Goal: Task Accomplishment & Management: Use online tool/utility

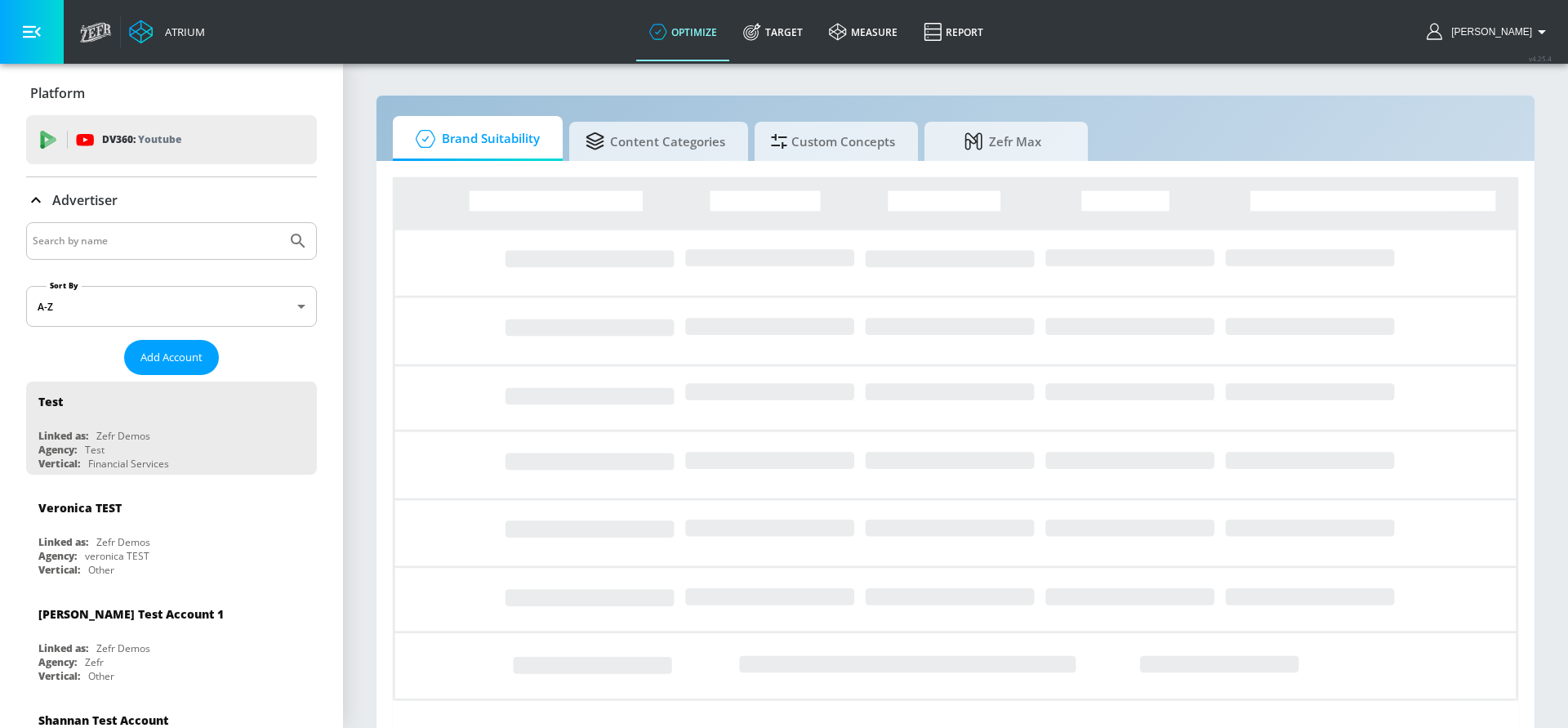
click at [104, 247] on input "Search by name" at bounding box center [156, 241] width 248 height 21
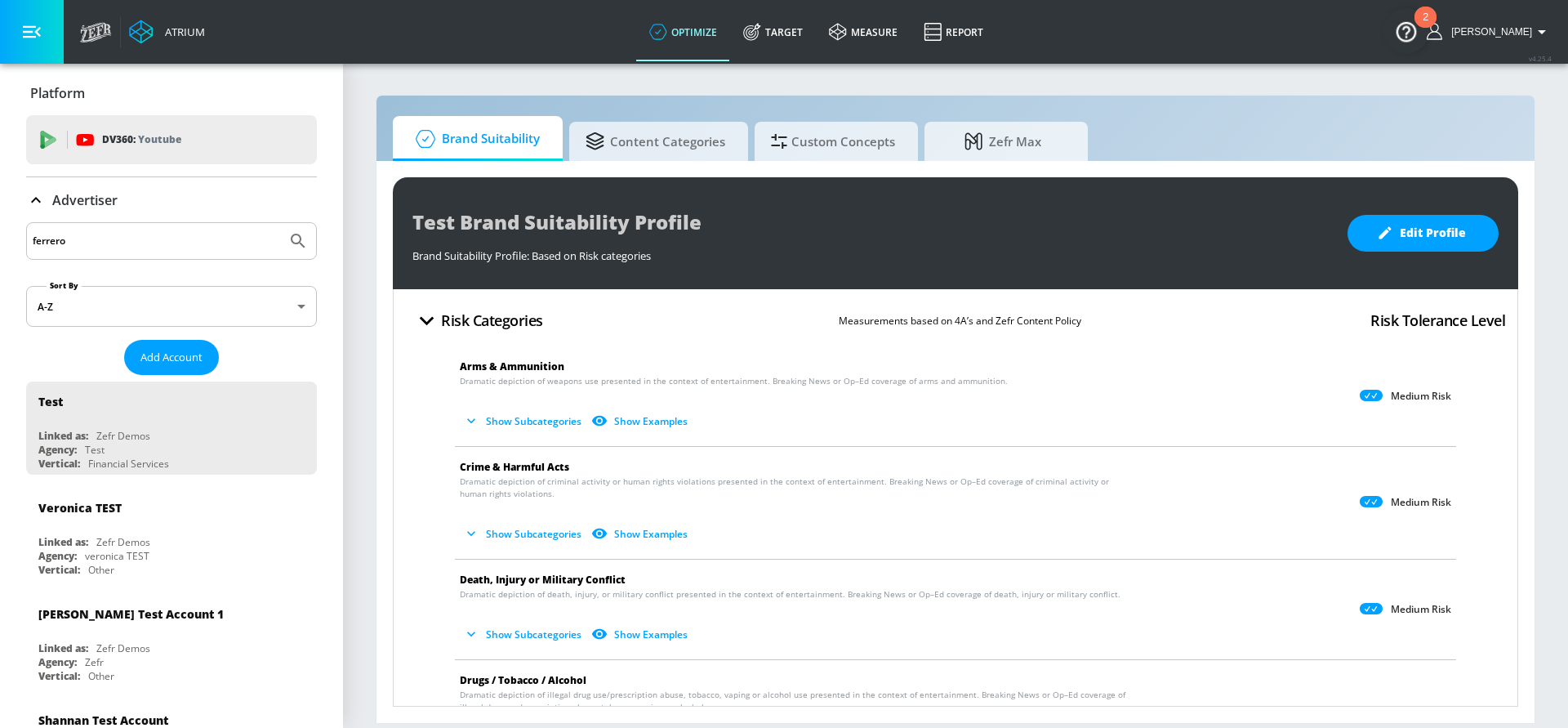
type input "ferrero"
click at [280, 223] on button "Submit Search" at bounding box center [298, 241] width 36 height 36
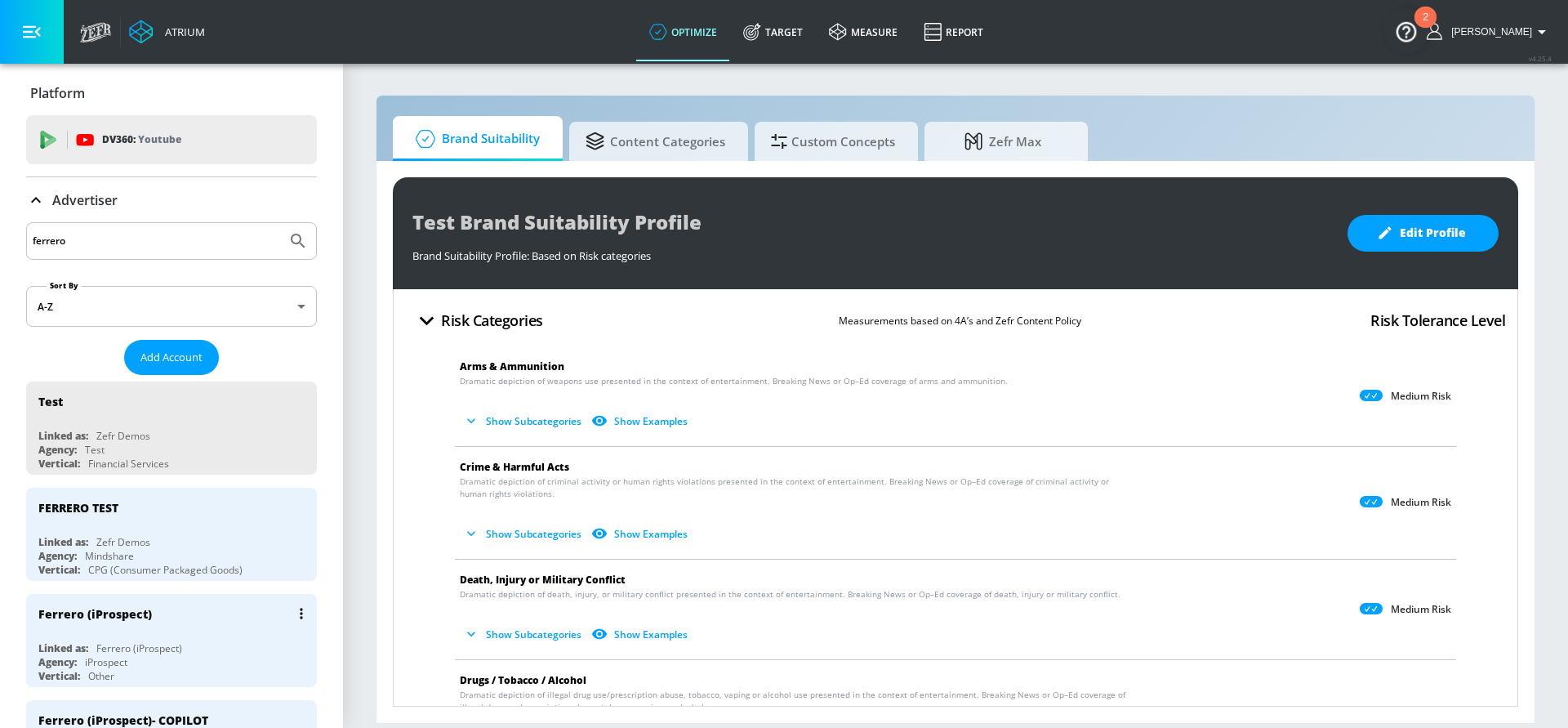
click at [106, 625] on div "Ferrero (iProspect)" at bounding box center [175, 614] width 274 height 39
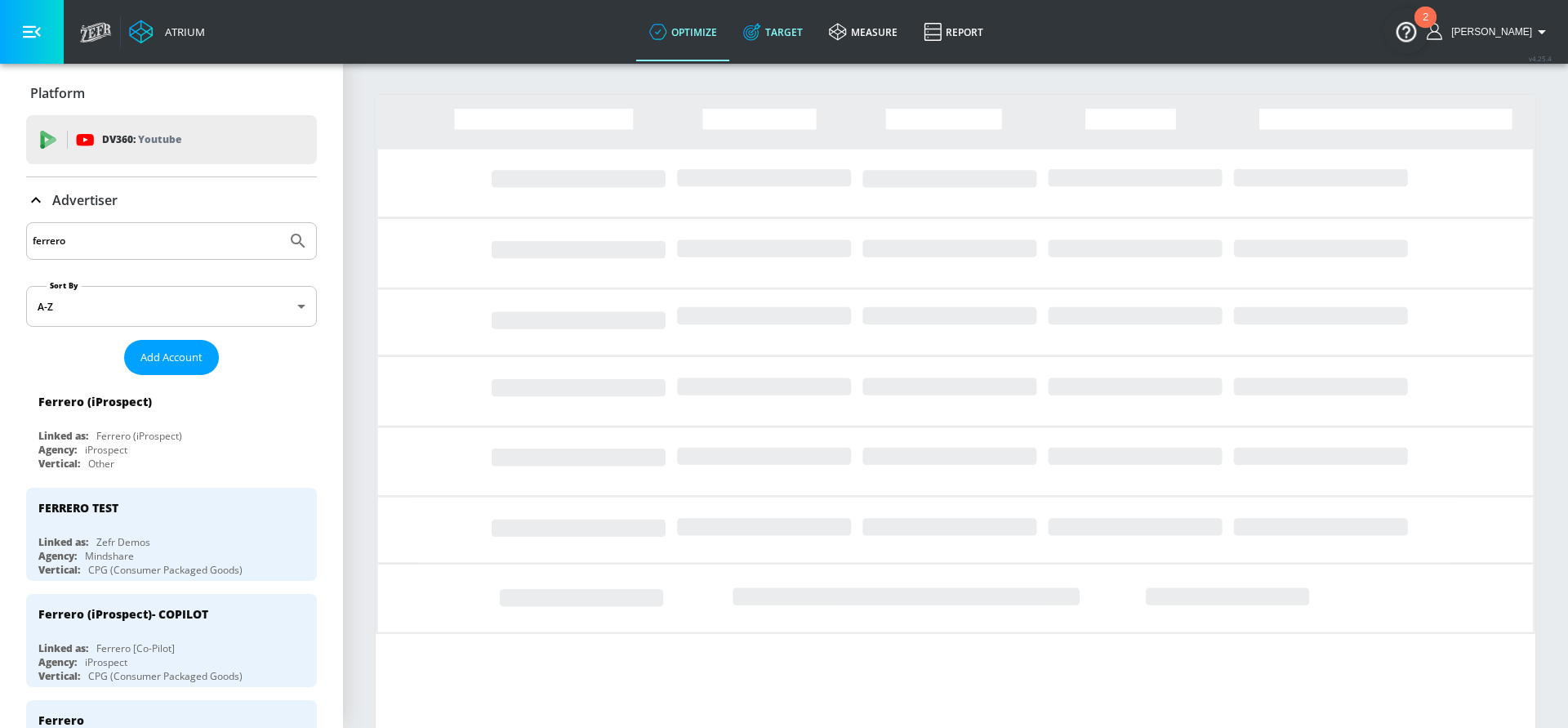
click at [783, 32] on link "Target" at bounding box center [773, 32] width 85 height 59
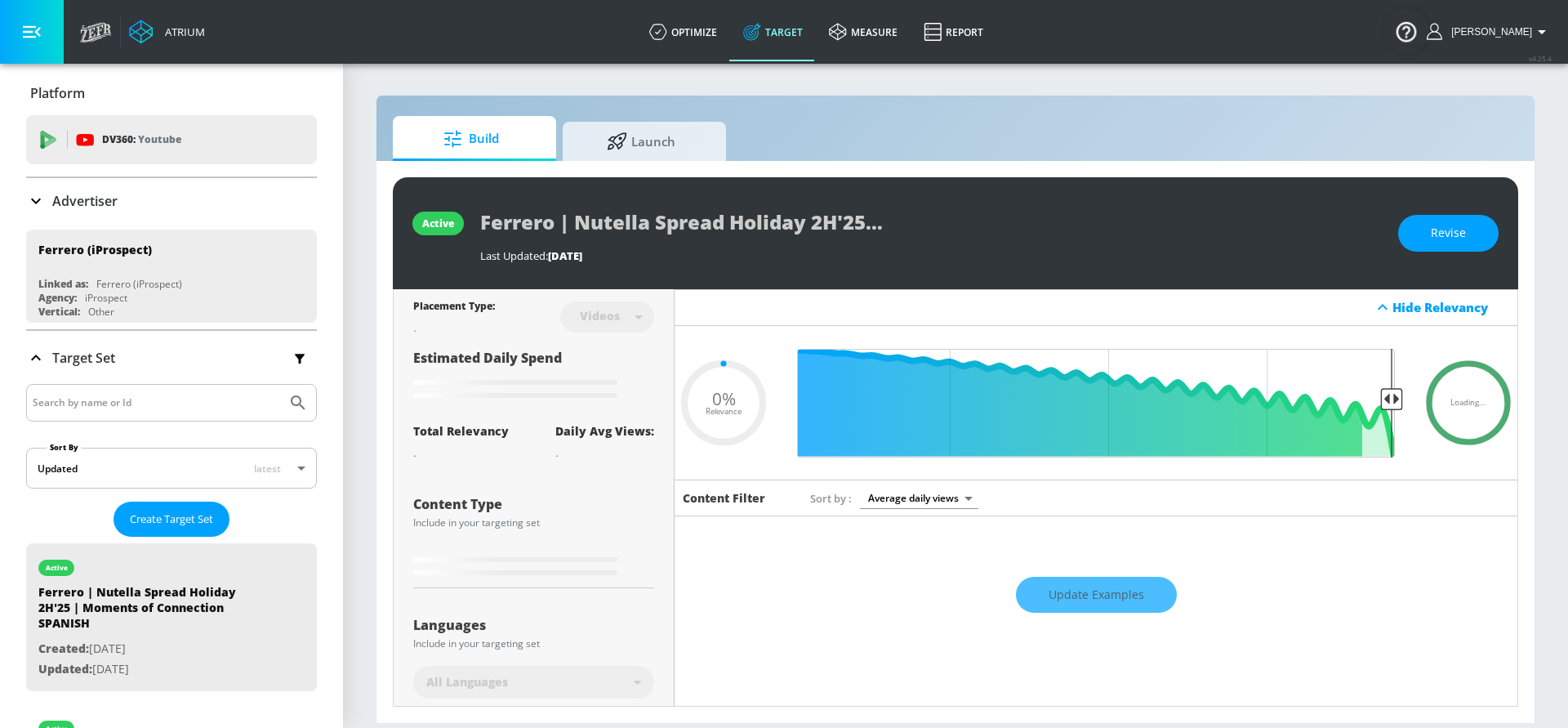
type input "0.05"
click at [94, 399] on input "Search by name or Id" at bounding box center [156, 402] width 248 height 21
type input "keebler"
click at [280, 385] on button "Submit Search" at bounding box center [298, 402] width 36 height 36
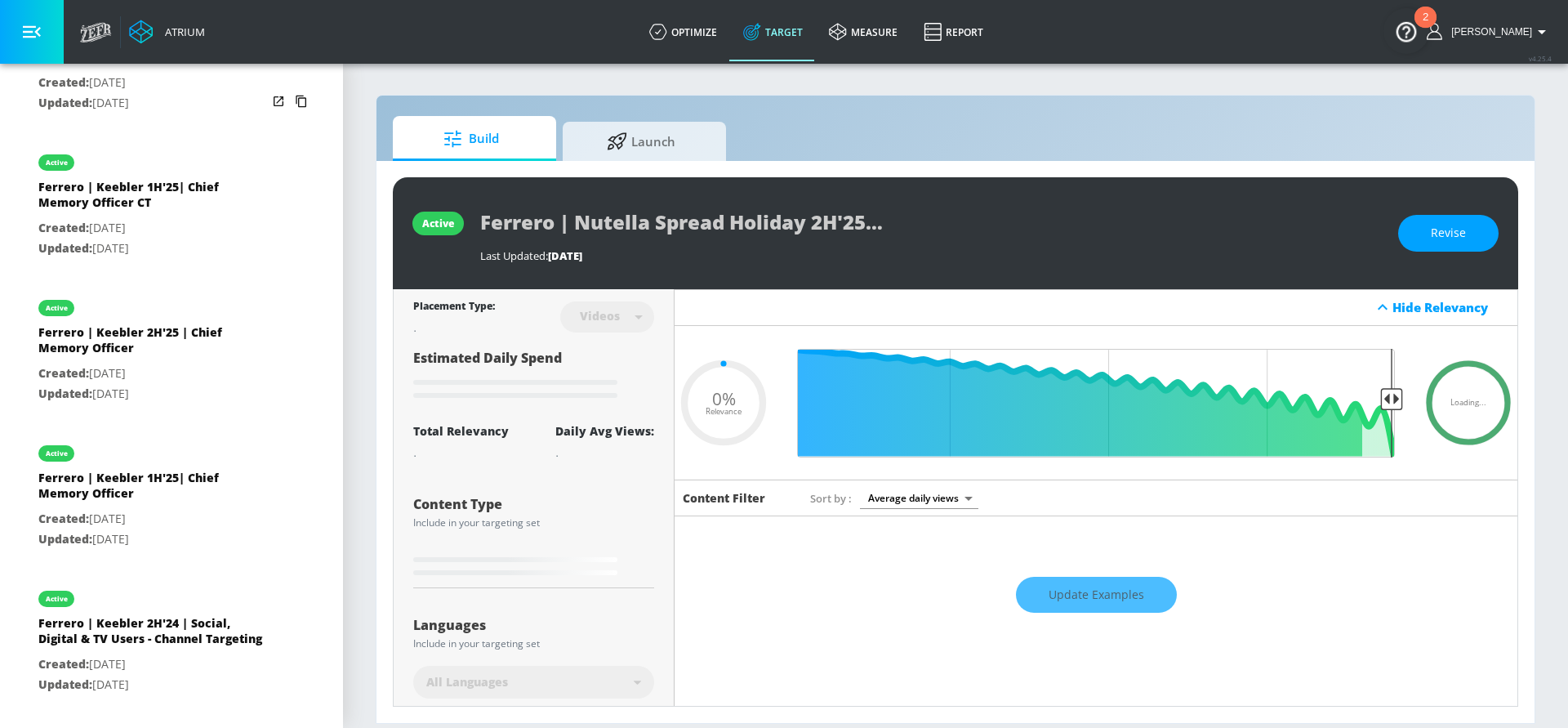
scroll to position [570, 0]
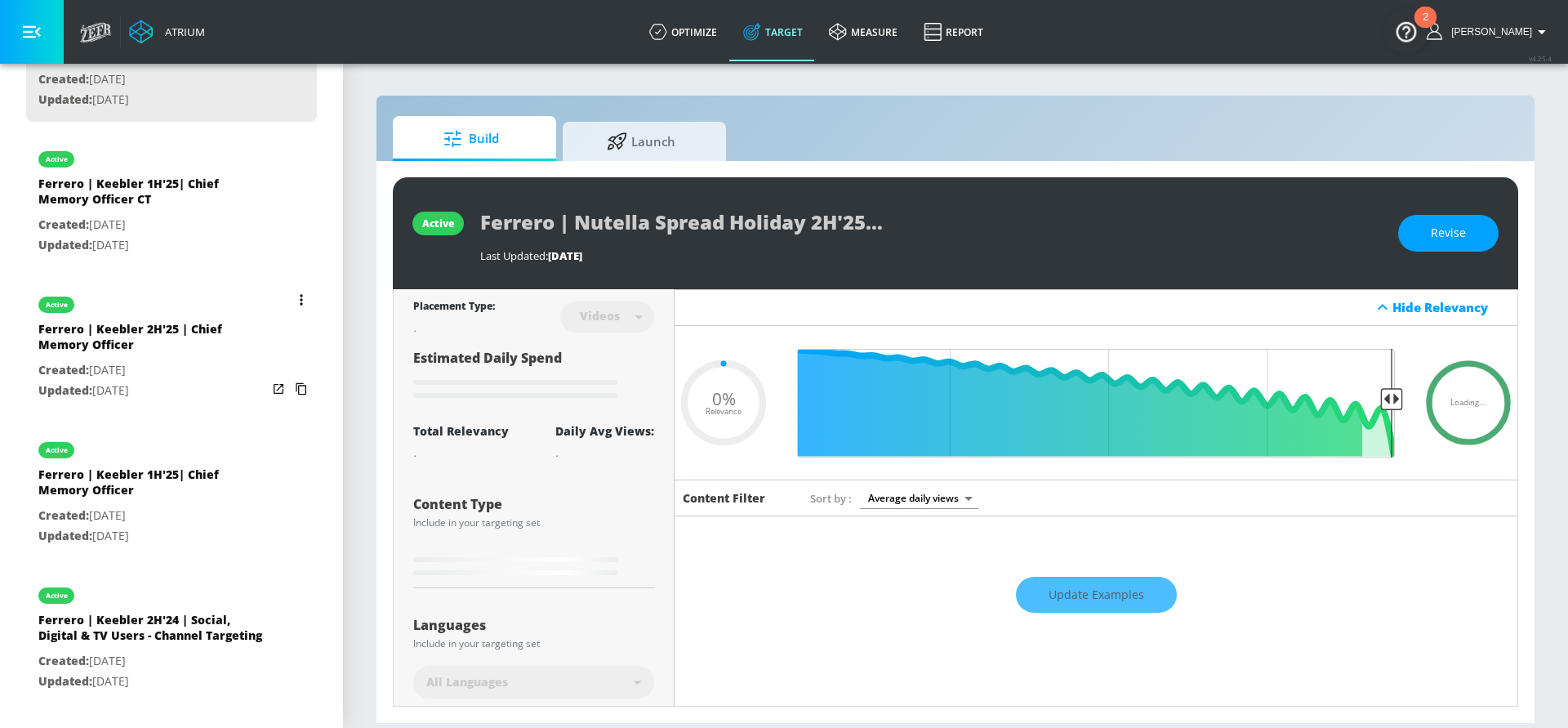
type input "0.31"
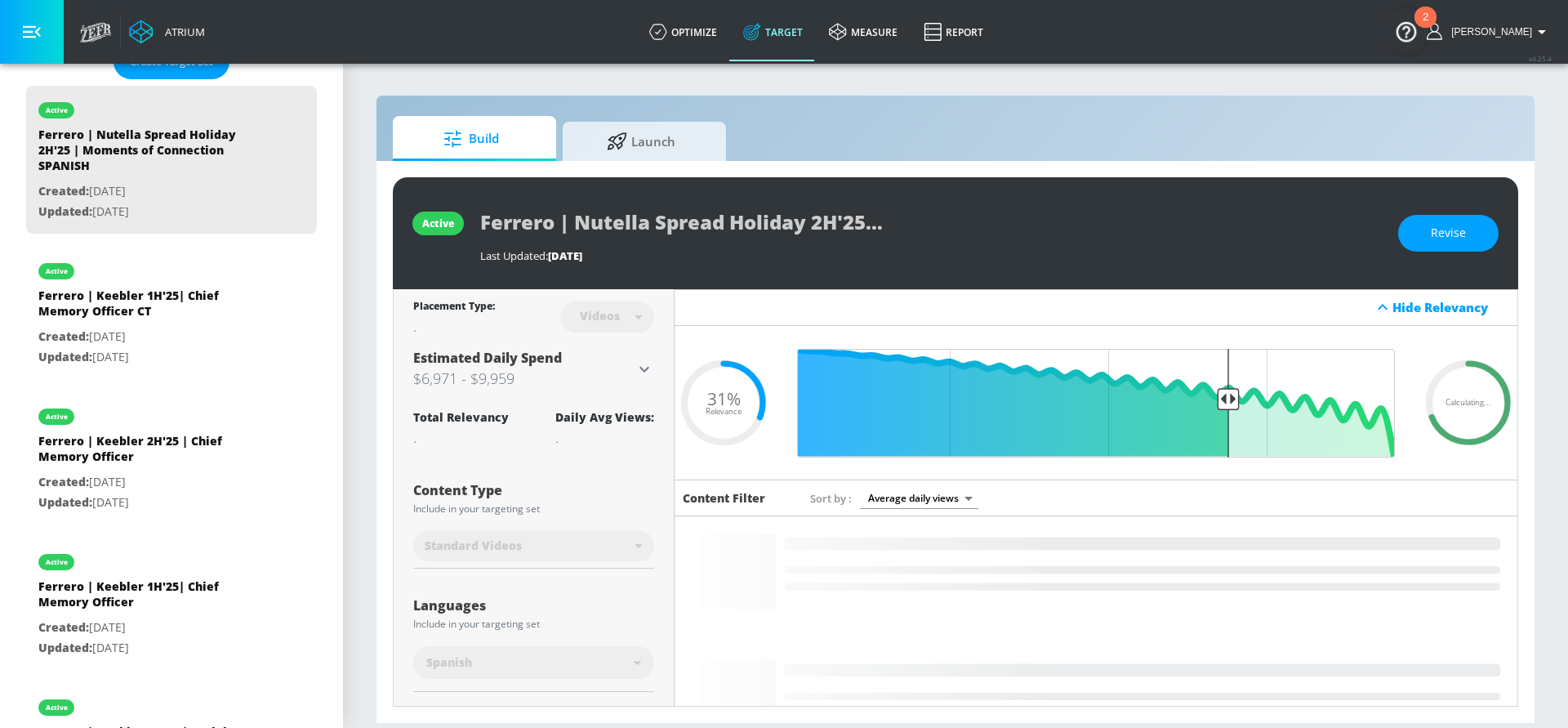
scroll to position [406, 0]
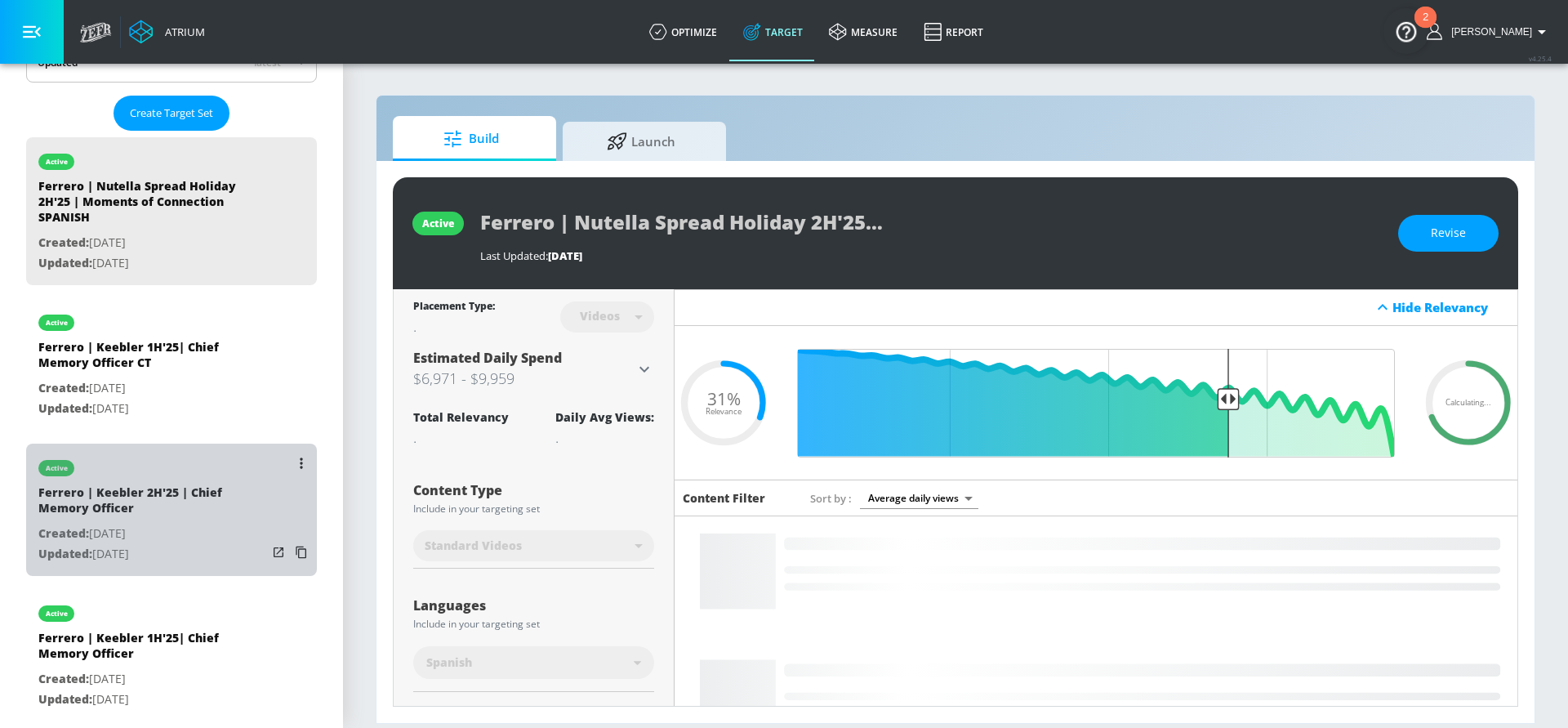
click at [187, 461] on div "active" at bounding box center [153, 464] width 229 height 41
type input "Ferrero | Keebler 2H'25 | Chief Memory Officer"
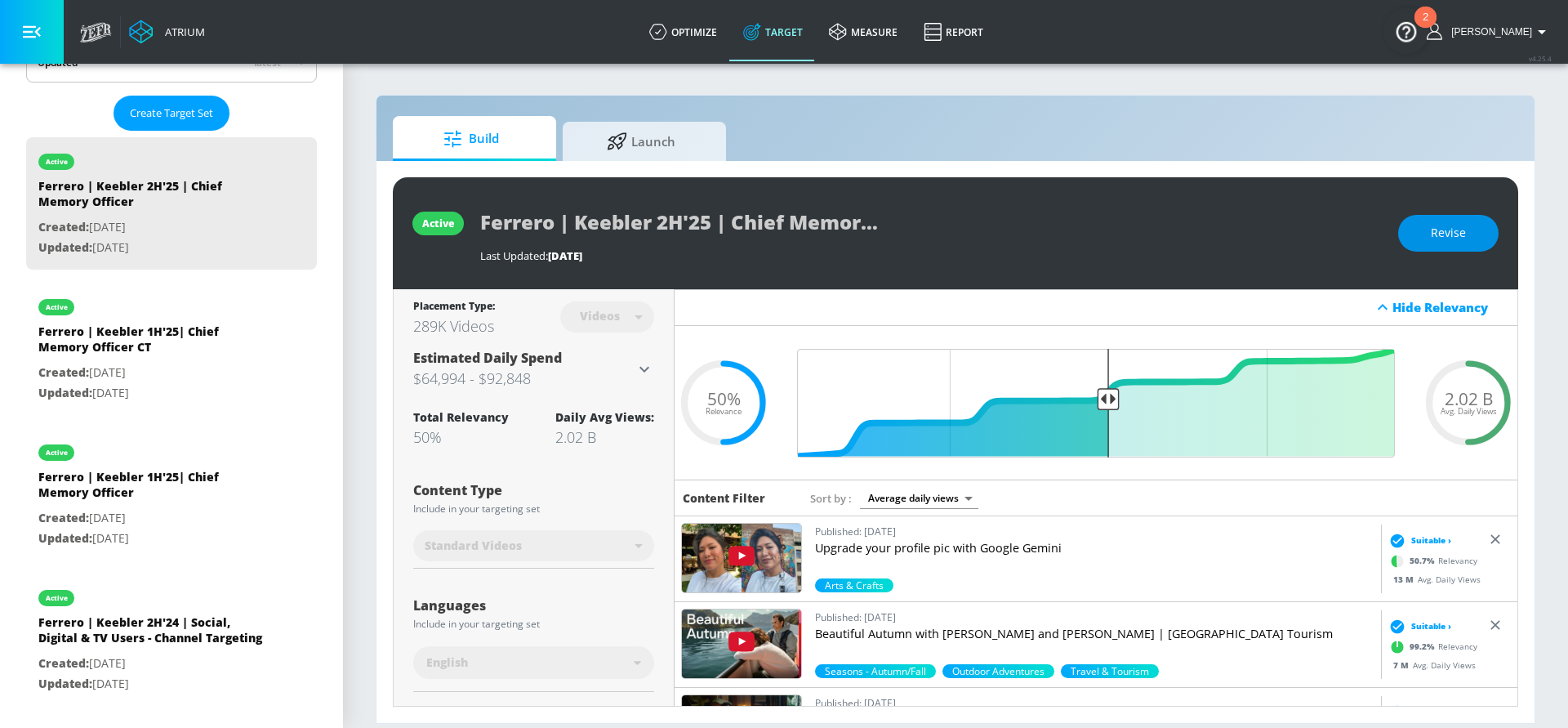
click at [1442, 224] on span "Revise" at bounding box center [1448, 233] width 35 height 21
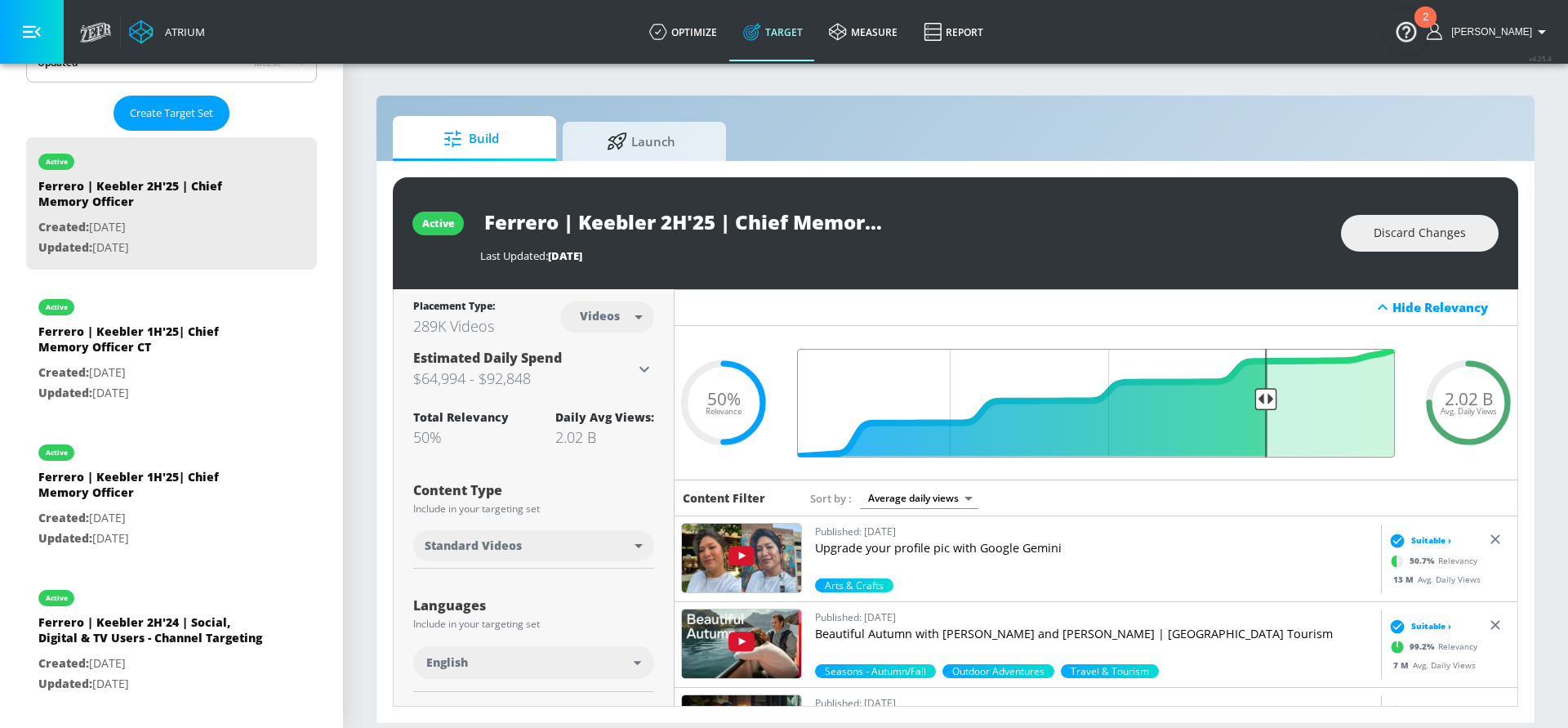
drag, startPoint x: 1111, startPoint y: 400, endPoint x: 1265, endPoint y: 402, distance: 154.0
type input "0.25"
click at [1265, 402] on input "Final Threshold" at bounding box center [1096, 402] width 614 height 109
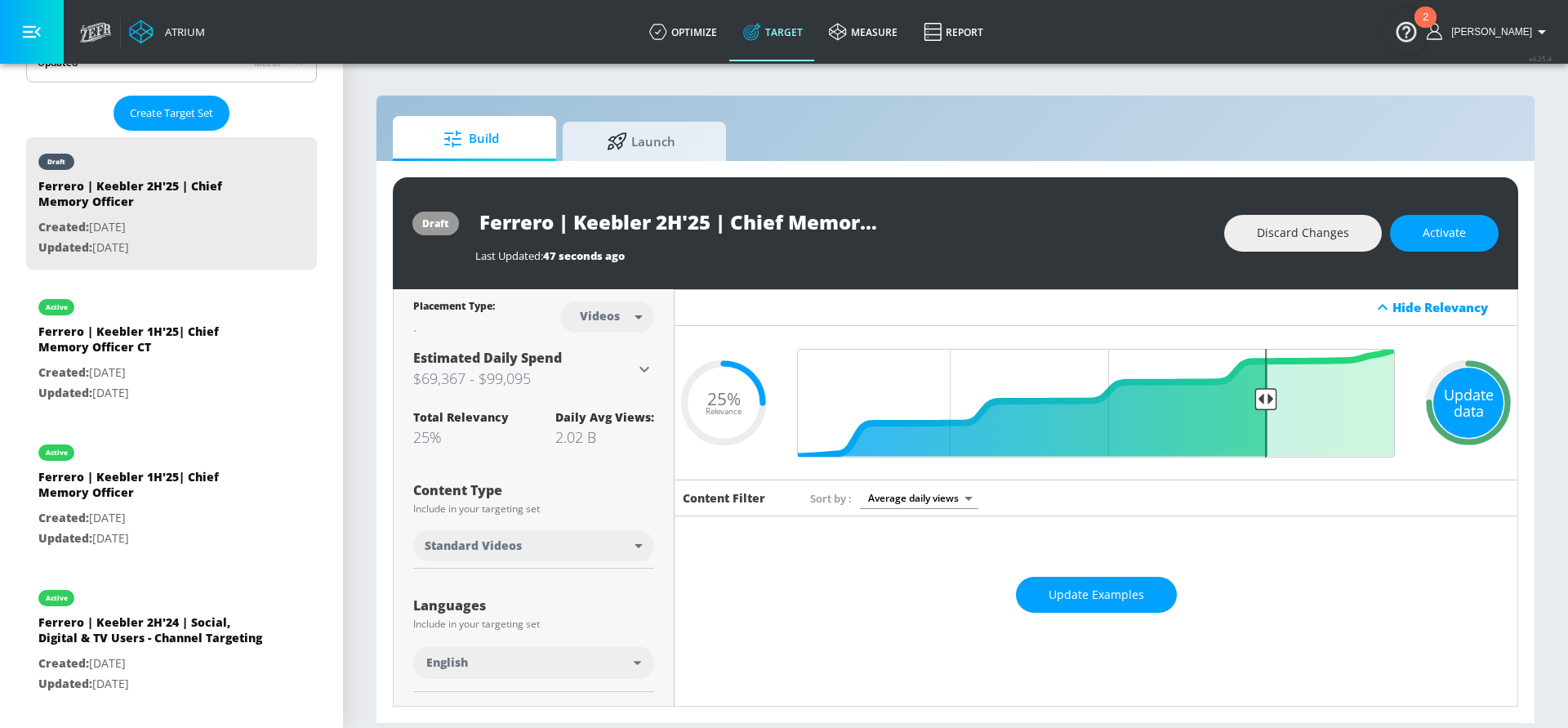
click at [1466, 393] on div "Update data" at bounding box center [1468, 402] width 70 height 70
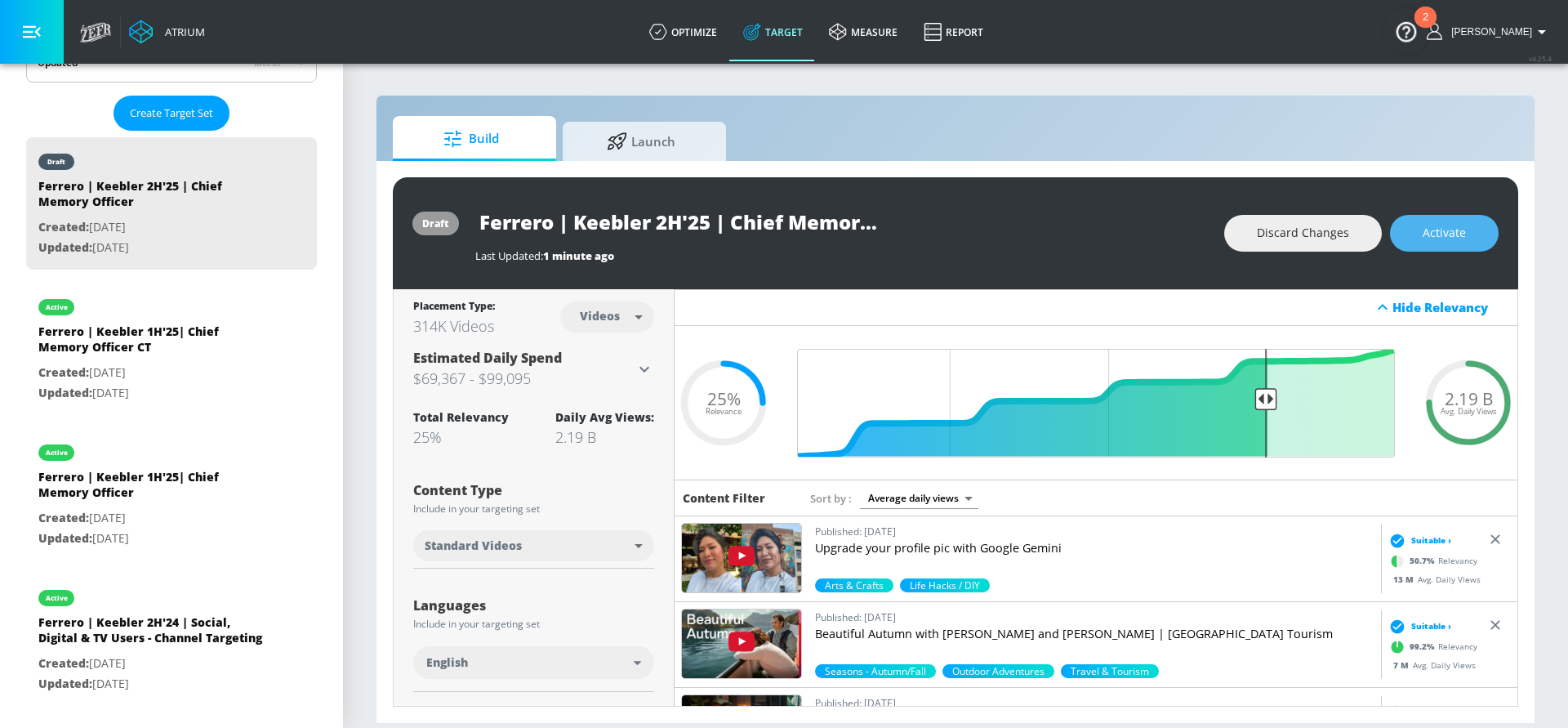
click at [1435, 234] on span "Activate" at bounding box center [1444, 233] width 44 height 21
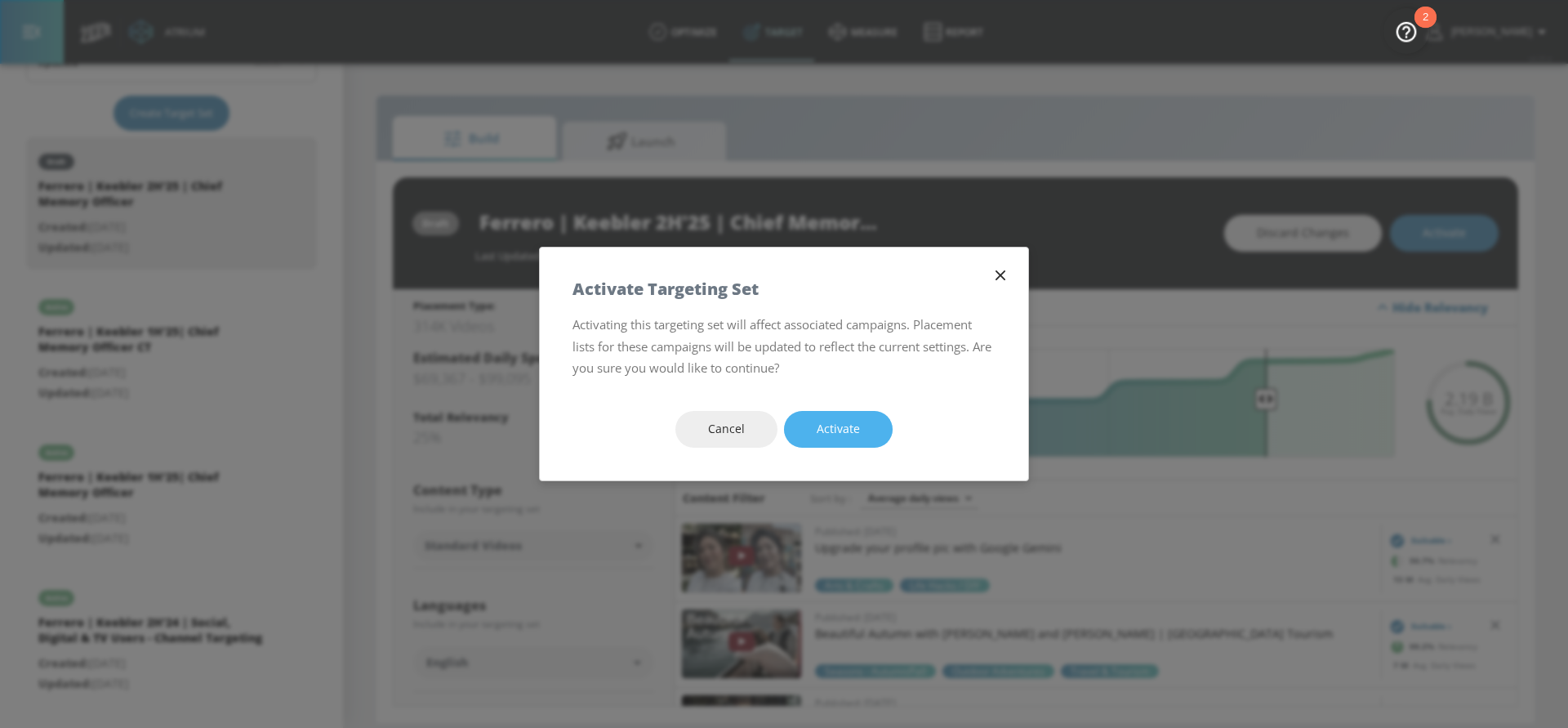
click at [841, 437] on span "Activate" at bounding box center [838, 430] width 44 height 21
